Goal: Information Seeking & Learning: Learn about a topic

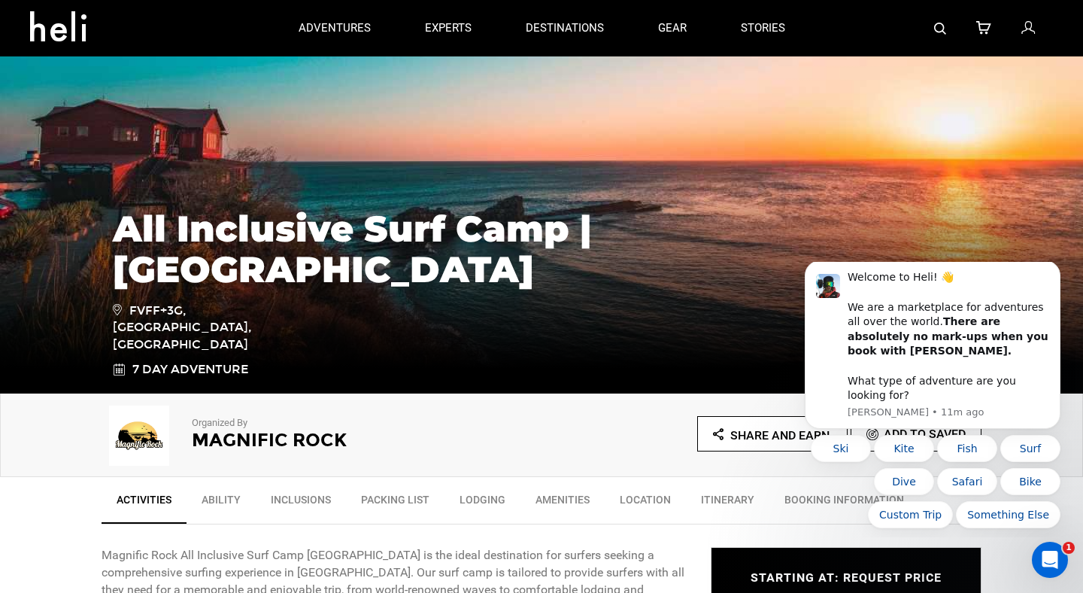
scroll to position [114, 0]
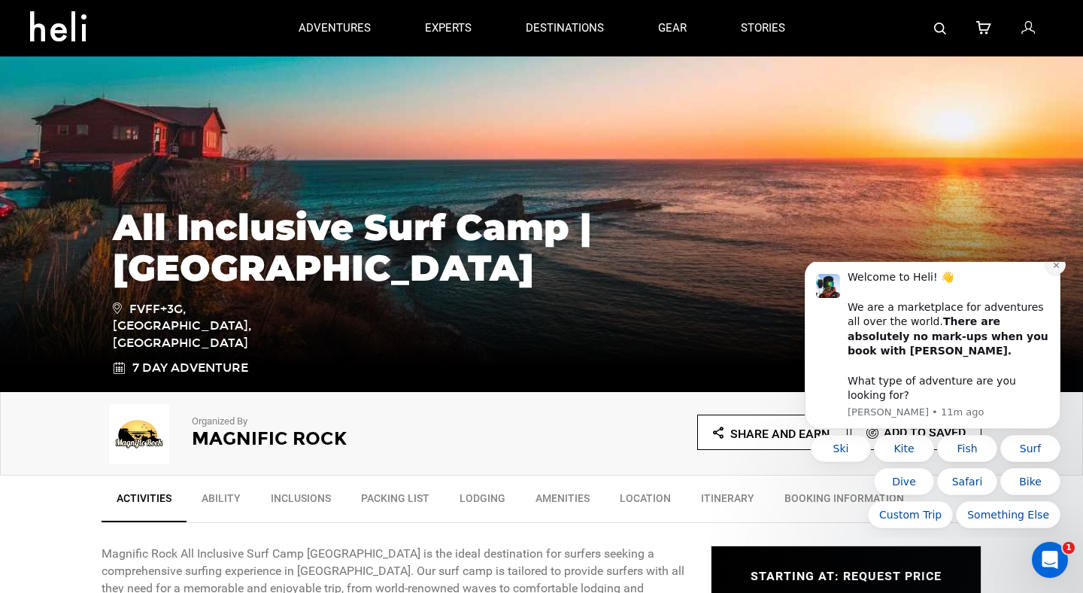
click at [1055, 269] on icon "Dismiss notification" at bounding box center [1056, 265] width 8 height 8
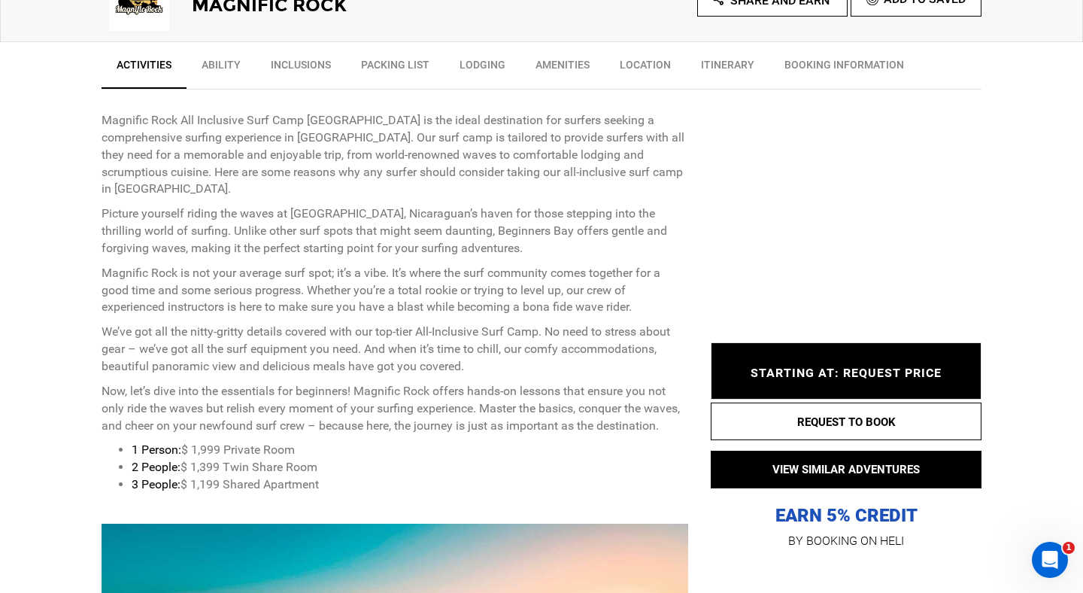
scroll to position [549, 0]
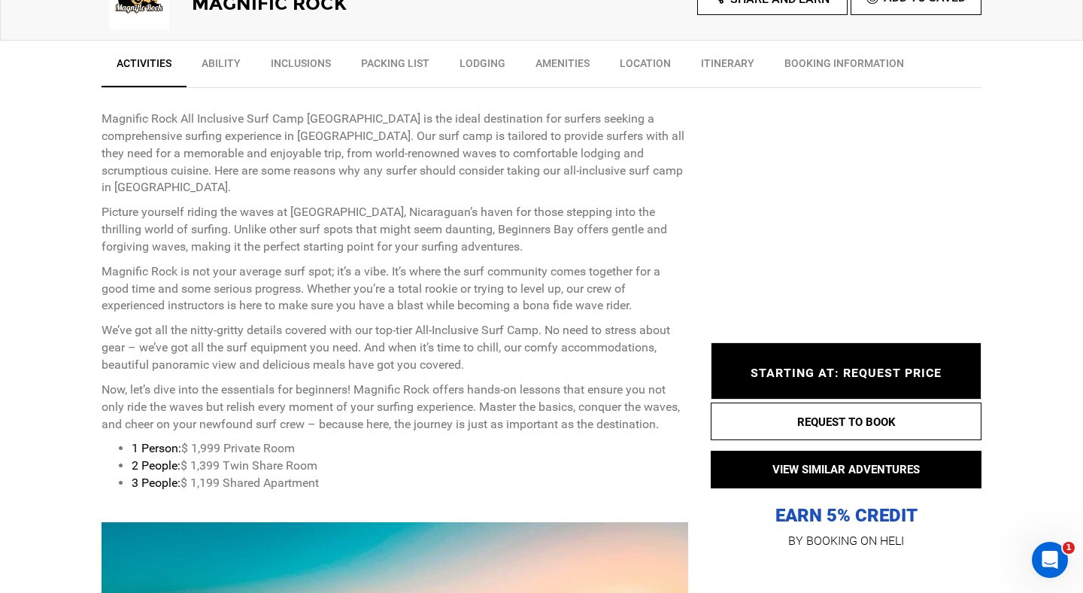
click at [479, 64] on link "Lodging" at bounding box center [483, 67] width 76 height 38
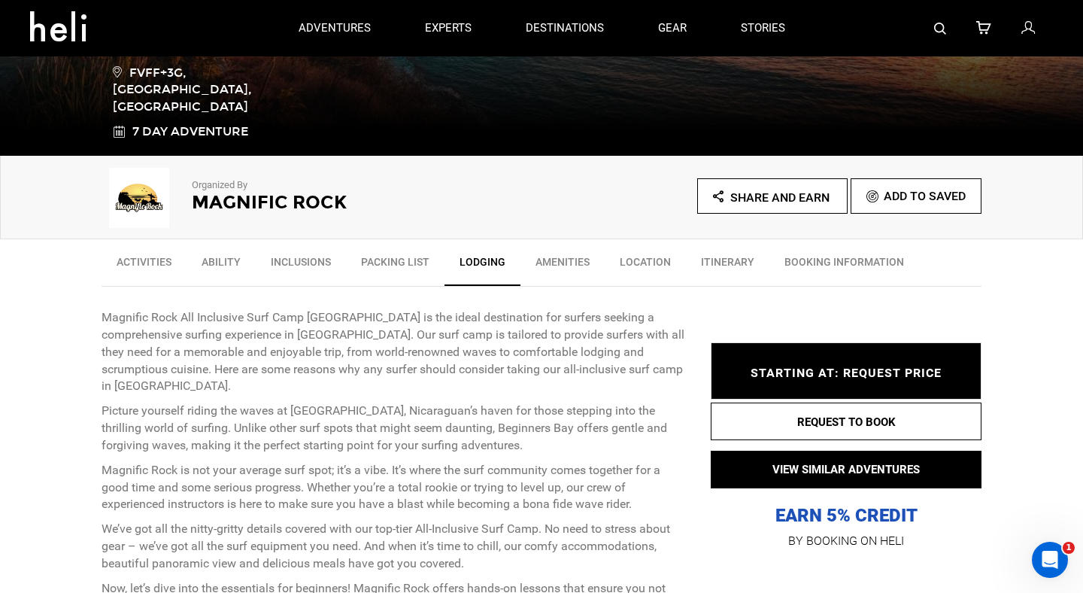
scroll to position [297, 0]
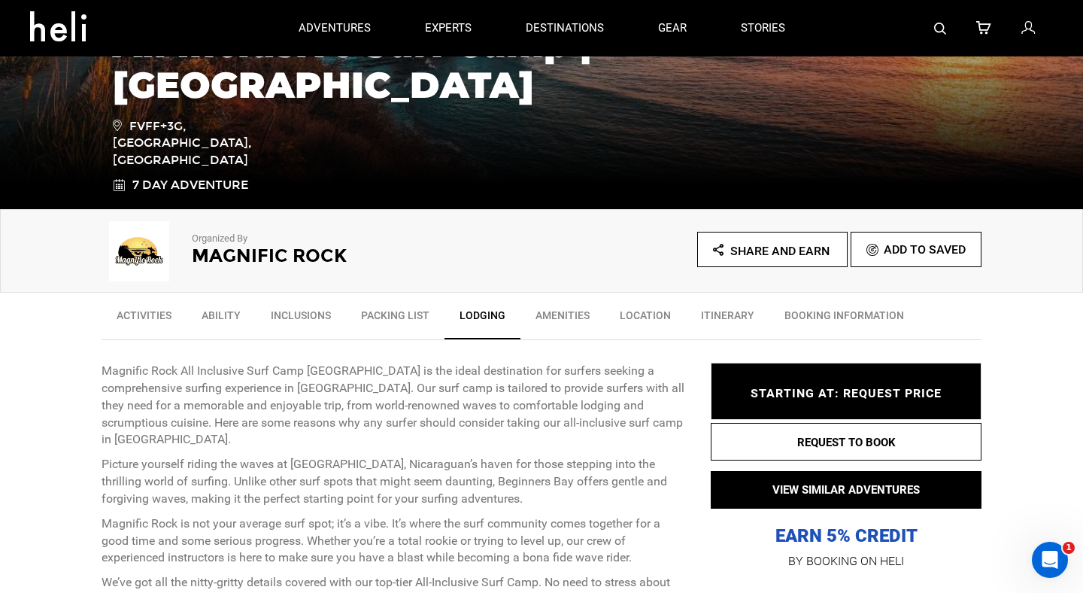
click at [715, 323] on link "Itinerary" at bounding box center [727, 319] width 83 height 38
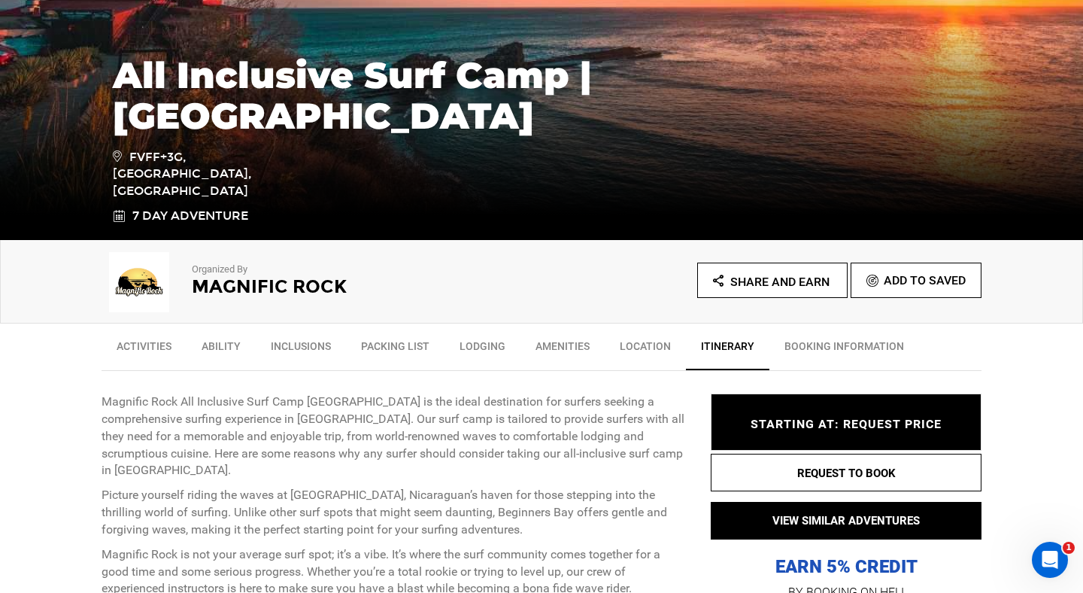
scroll to position [310, 0]
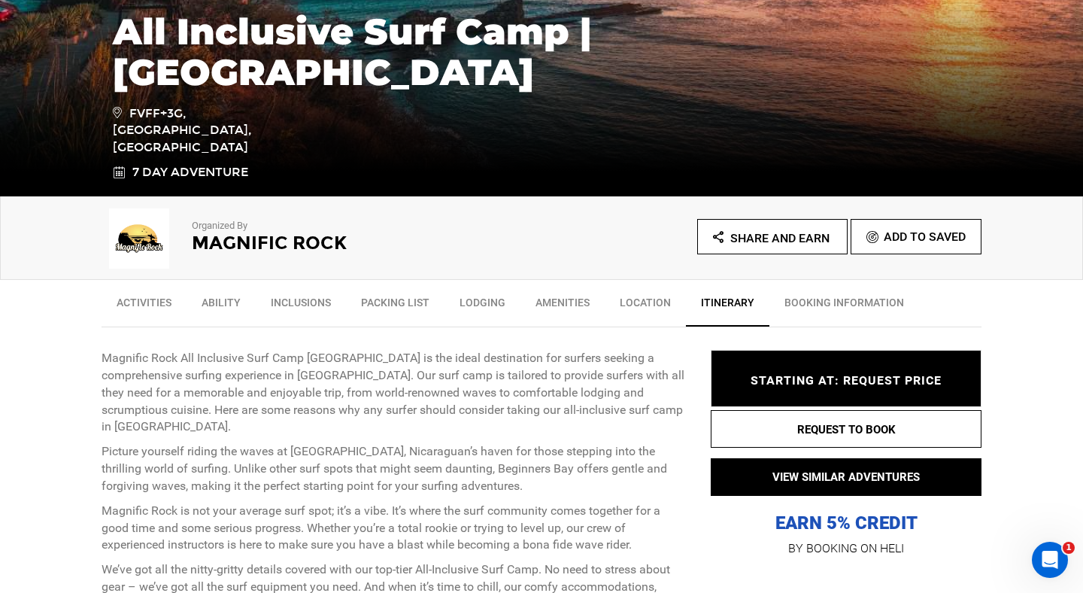
click at [156, 310] on link "Activities" at bounding box center [144, 306] width 85 height 38
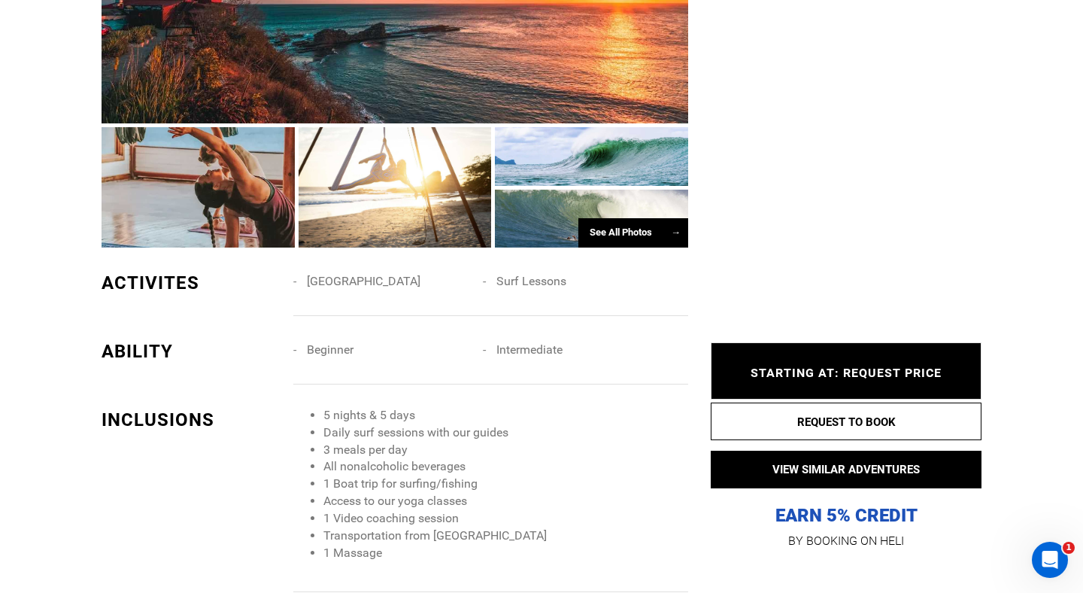
scroll to position [1350, 0]
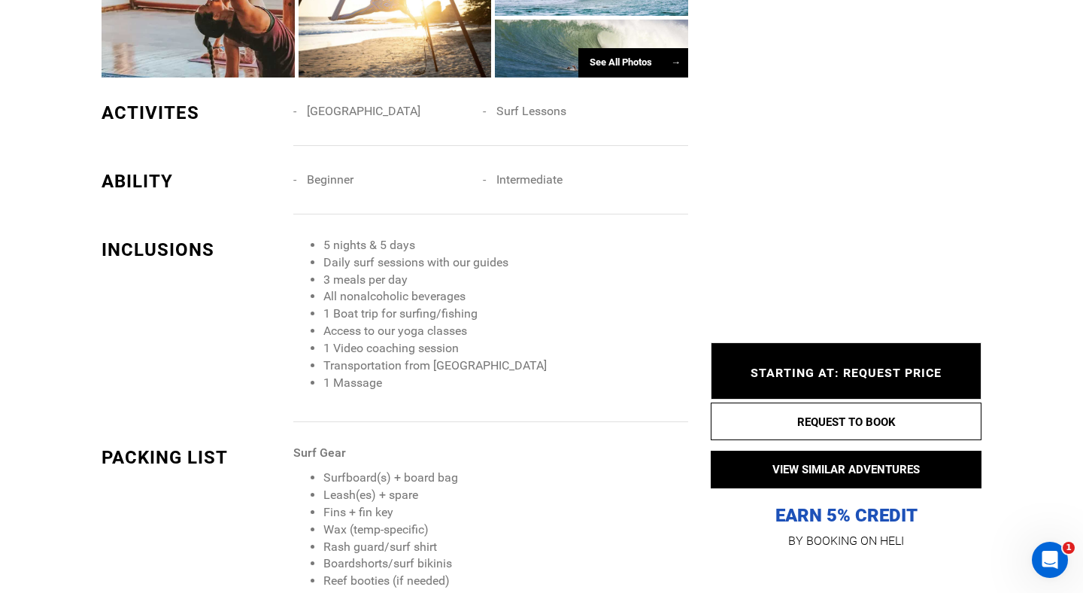
click at [295, 169] on li "Beginner" at bounding box center [388, 180] width 190 height 23
click at [293, 169] on li "Beginner" at bounding box center [388, 180] width 190 height 23
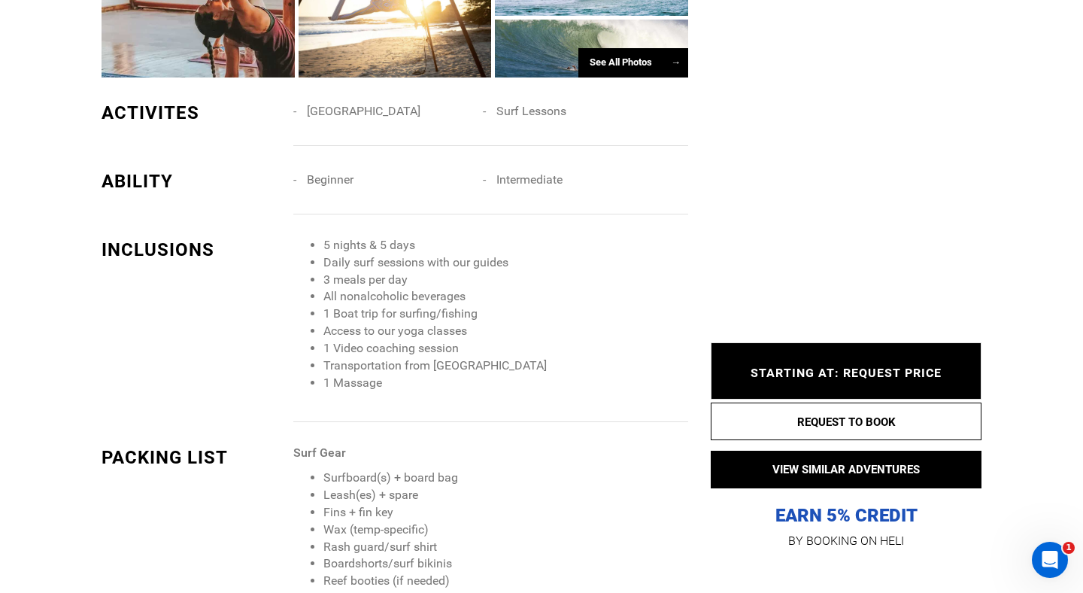
click at [457, 178] on div "Beginner Intermediate" at bounding box center [496, 192] width 406 height 46
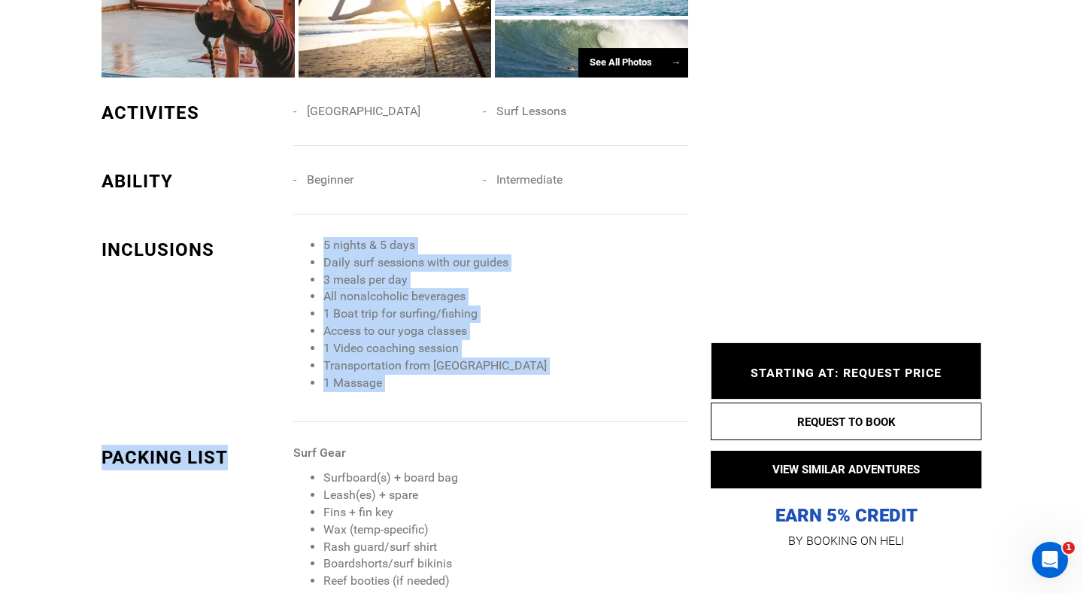
drag, startPoint x: 448, startPoint y: 217, endPoint x: 484, endPoint y: 407, distance: 193.7
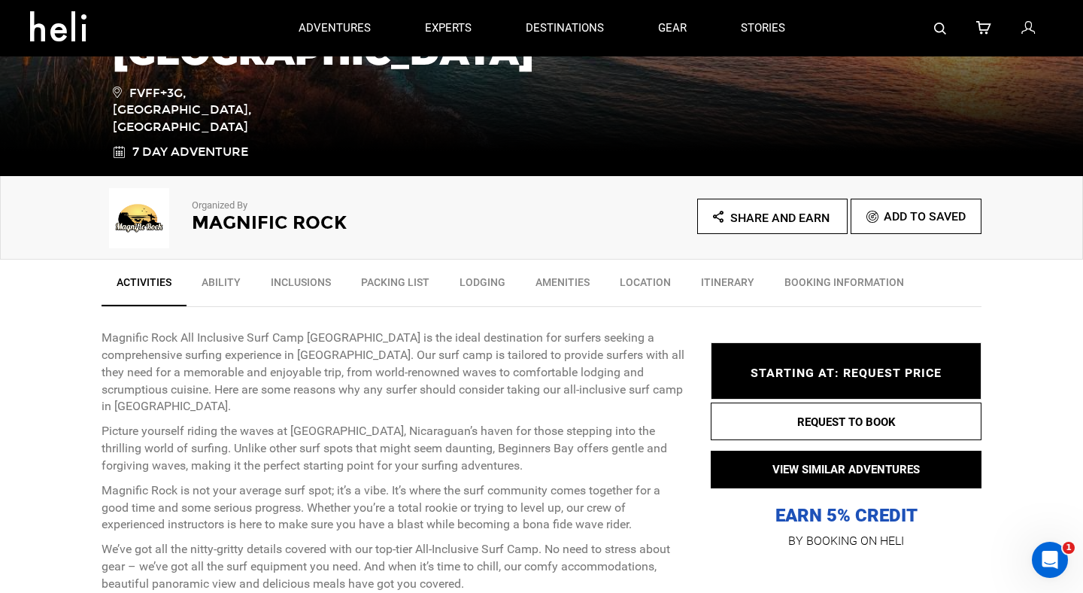
scroll to position [232, 0]
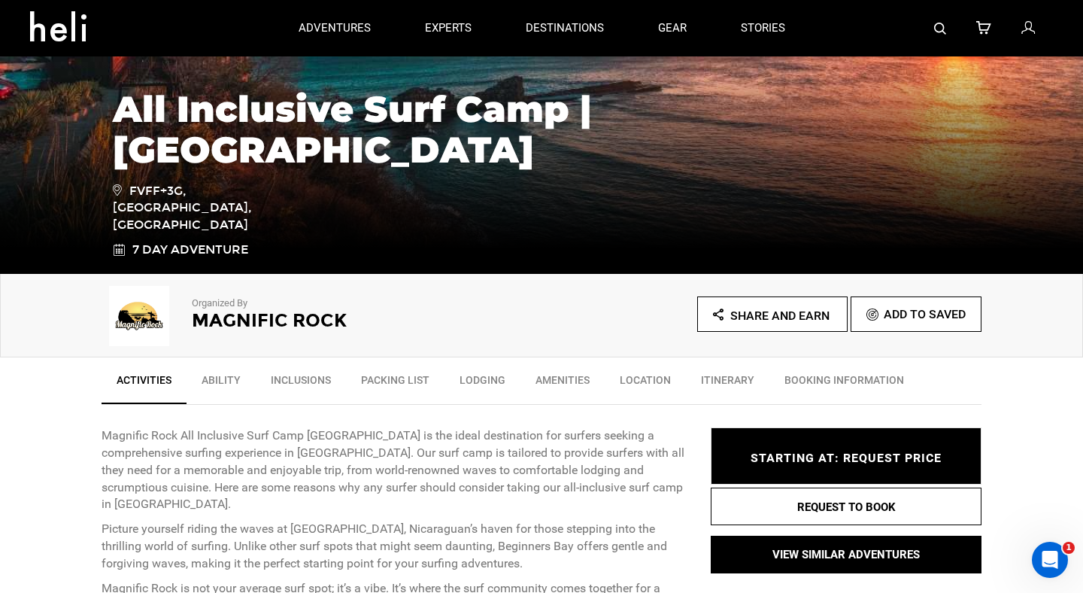
click at [229, 371] on link "Ability" at bounding box center [221, 384] width 69 height 38
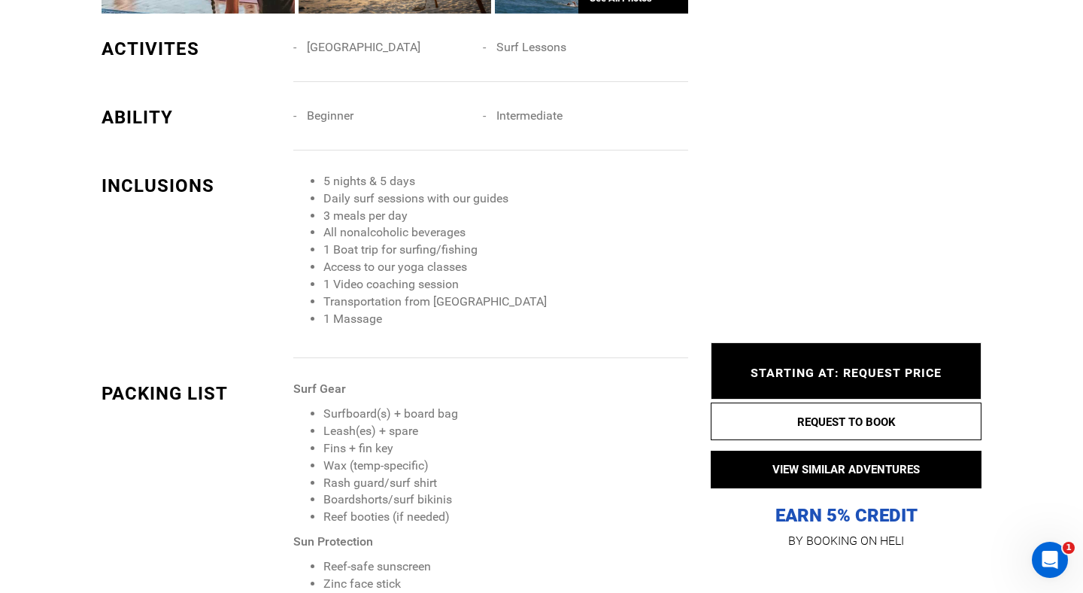
scroll to position [1418, 0]
